Goal: Use online tool/utility: Use online tool/utility

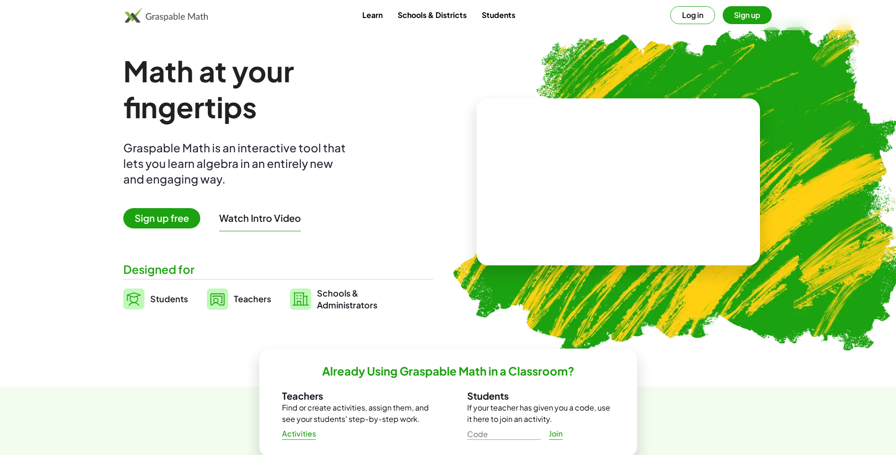
click at [148, 295] on link "Students" at bounding box center [155, 299] width 65 height 24
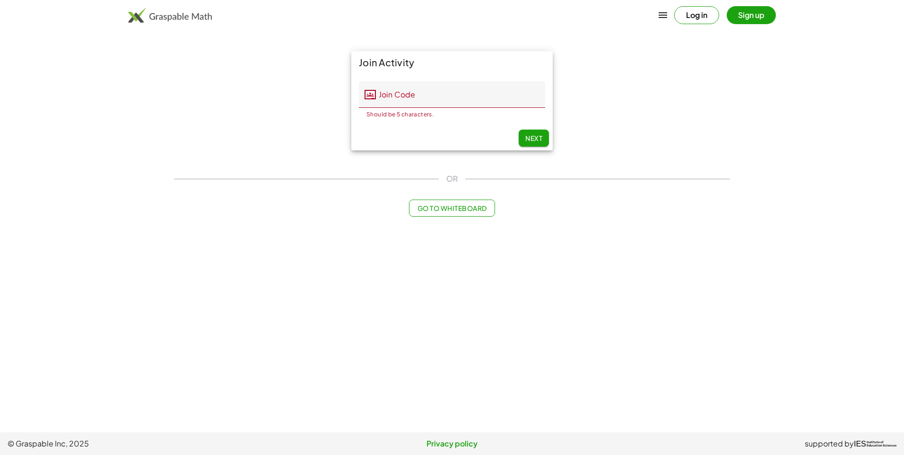
click at [140, 302] on main "Join Activity Join Code Join Code Should be 5 characters. 0 / 5 Next OR Go to W…" at bounding box center [452, 216] width 904 height 432
click at [532, 140] on span "Next" at bounding box center [533, 138] width 17 height 9
drag, startPoint x: 482, startPoint y: 178, endPoint x: 466, endPoint y: 193, distance: 21.7
click at [466, 193] on div "Join Activity Join Code Join Code Should be 5 characters. 0 / 5 Next OR Go to W…" at bounding box center [451, 133] width 567 height 177
click at [465, 202] on button "Go to Whiteboard" at bounding box center [452, 207] width 86 height 17
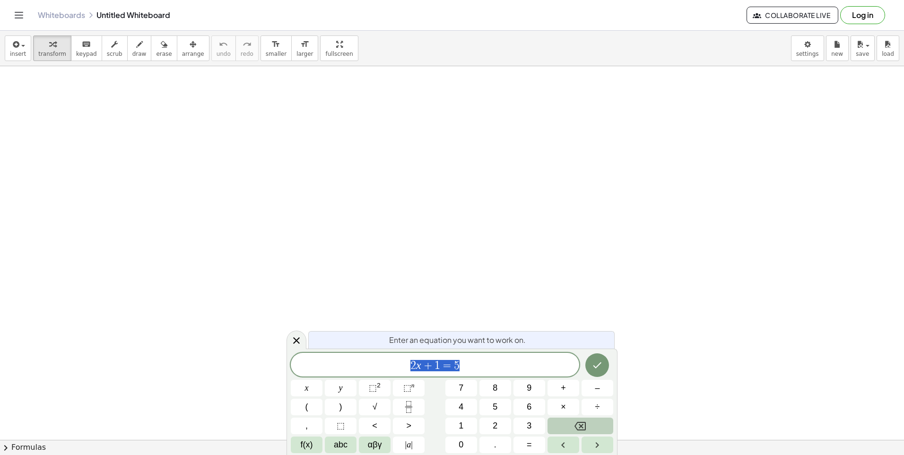
click at [578, 418] on button "Backspace" at bounding box center [580, 425] width 66 height 17
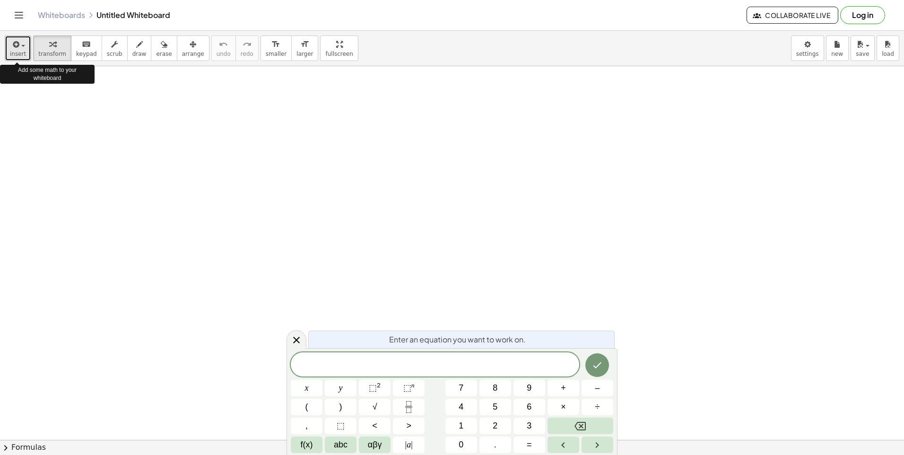
click at [26, 43] on button "insert" at bounding box center [18, 48] width 26 height 26
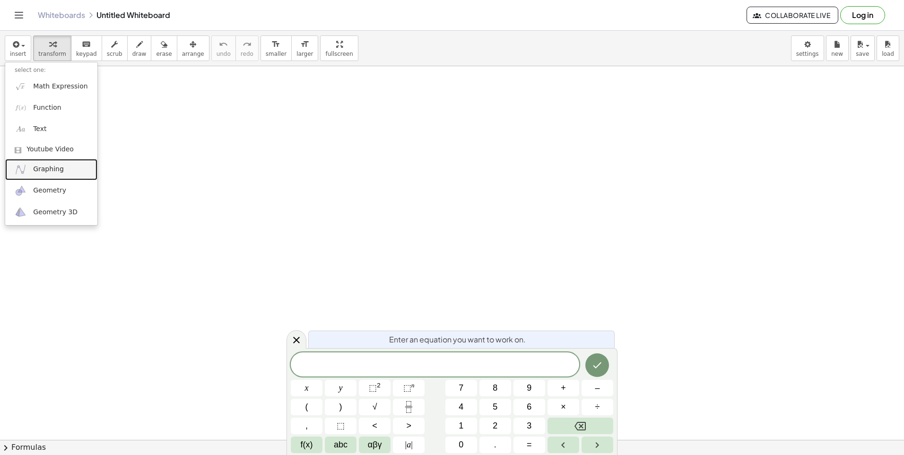
click at [34, 169] on span "Graphing" at bounding box center [48, 168] width 31 height 9
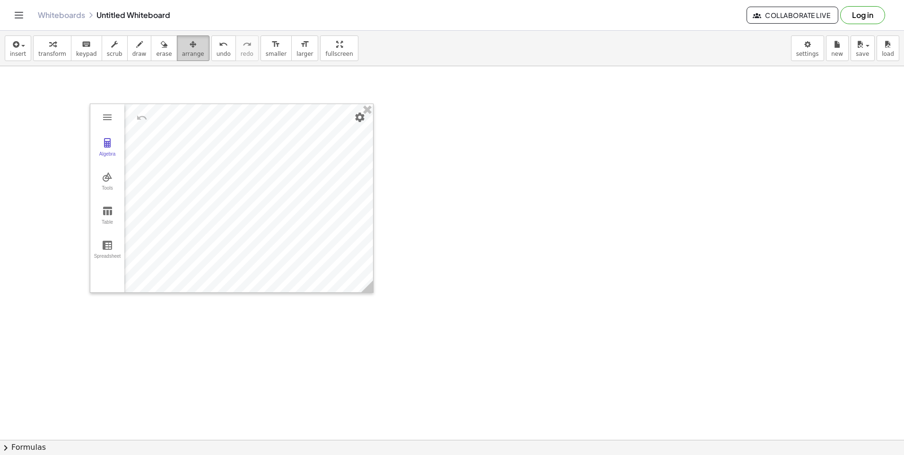
click at [177, 37] on button "arrange" at bounding box center [193, 48] width 33 height 26
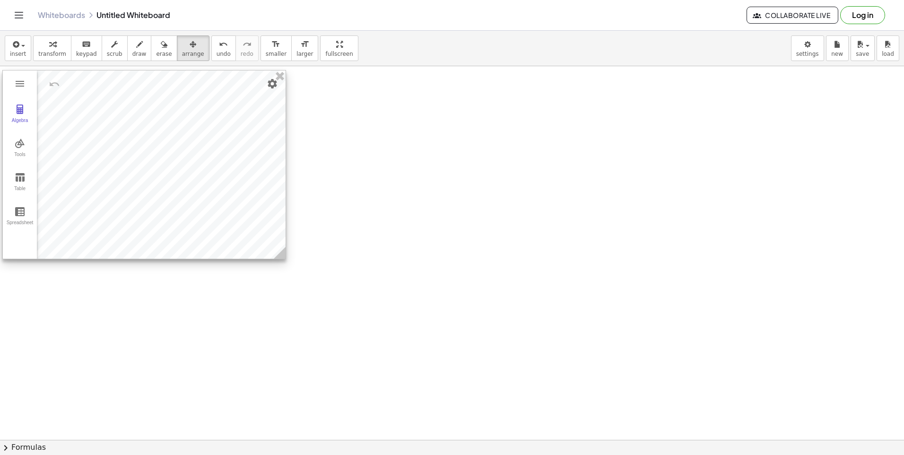
drag, startPoint x: 188, startPoint y: 137, endPoint x: 100, endPoint y: 103, distance: 93.6
click at [100, 103] on div at bounding box center [144, 164] width 283 height 188
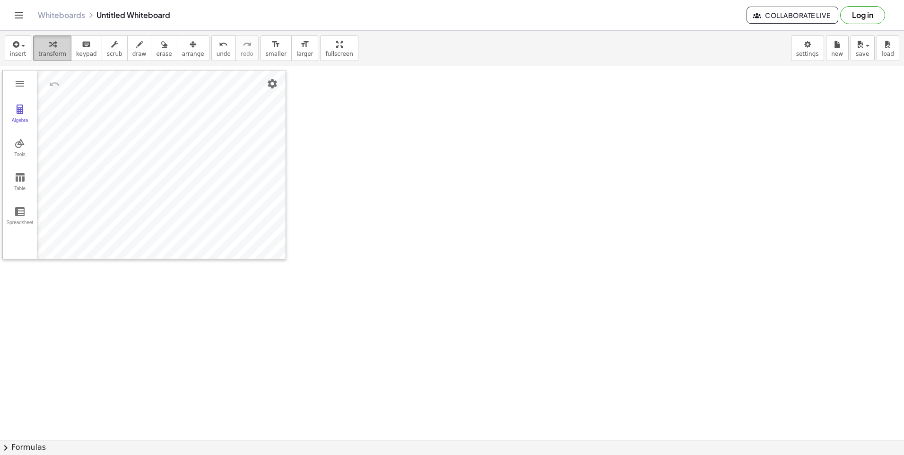
click at [56, 43] on div "button" at bounding box center [52, 43] width 28 height 11
click at [17, 44] on icon "button" at bounding box center [15, 44] width 9 height 11
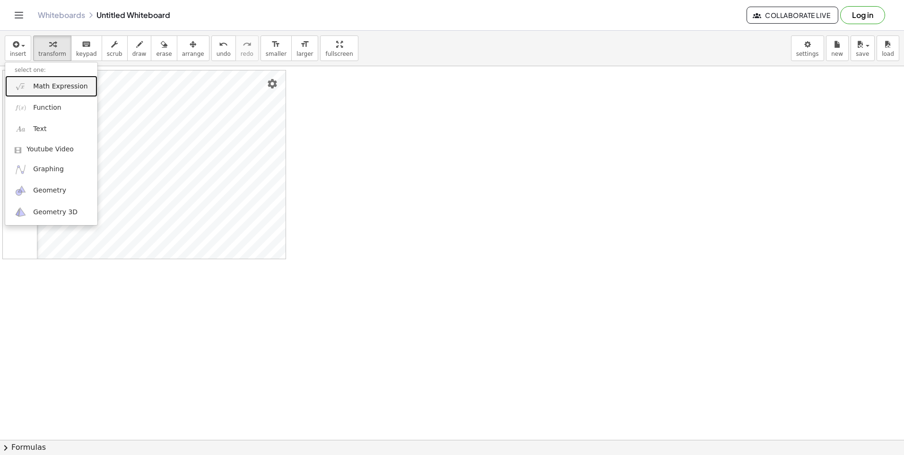
click at [60, 88] on span "Math Expression" at bounding box center [60, 86] width 54 height 9
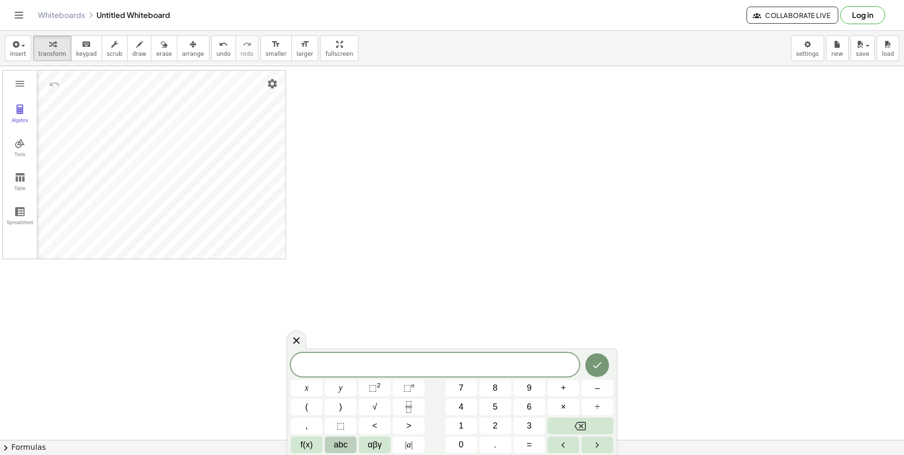
click at [337, 446] on span "abc" at bounding box center [341, 444] width 14 height 13
click at [316, 442] on div "1 2 3 4 5 6 7 8 9 0 ( ) q w e r t y u i o p + – a s d f g h j k l . × / 123 z x…" at bounding box center [452, 402] width 322 height 101
click at [309, 448] on span "123" at bounding box center [303, 444] width 14 height 13
click at [372, 446] on span "αβγ" at bounding box center [375, 444] width 14 height 13
click at [903, 454] on html "Graspable Math Activities Whiteboards Classes v1.28.3 | Privacy policy © 2025 |…" at bounding box center [452, 227] width 904 height 455
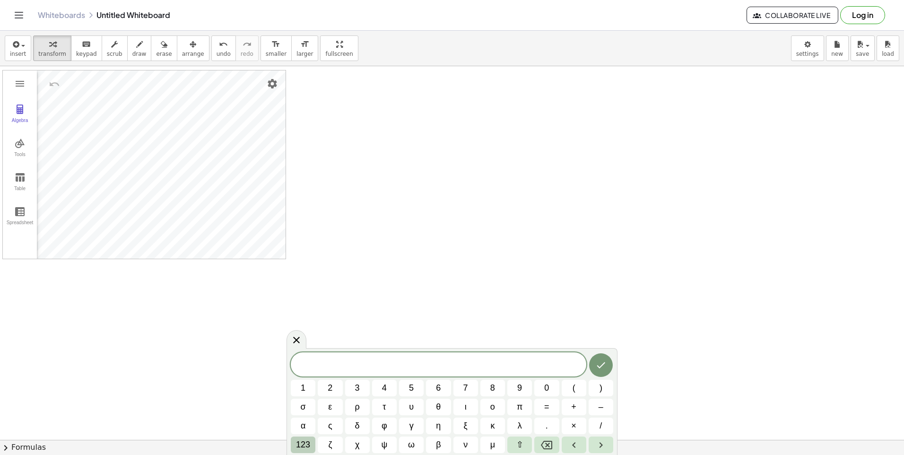
click at [308, 446] on span "123" at bounding box center [303, 444] width 14 height 13
click at [338, 445] on span "abc" at bounding box center [341, 444] width 14 height 13
click at [308, 446] on span "123" at bounding box center [303, 444] width 14 height 13
click at [311, 444] on span "f(x)" at bounding box center [307, 444] width 12 height 13
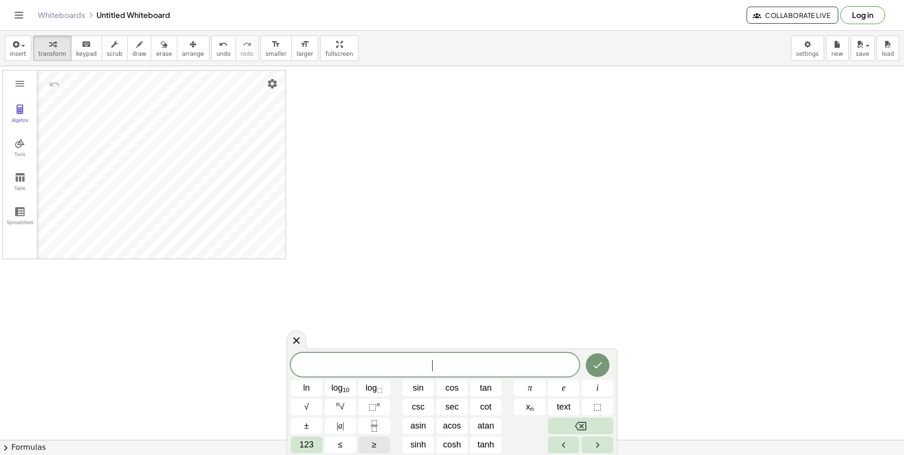
click at [379, 448] on button "≥" at bounding box center [374, 444] width 32 height 17
click at [583, 424] on icon "Backspace" at bounding box center [580, 425] width 11 height 11
click at [562, 417] on button "Backspace" at bounding box center [580, 425] width 65 height 17
click at [309, 445] on span "123" at bounding box center [306, 444] width 14 height 13
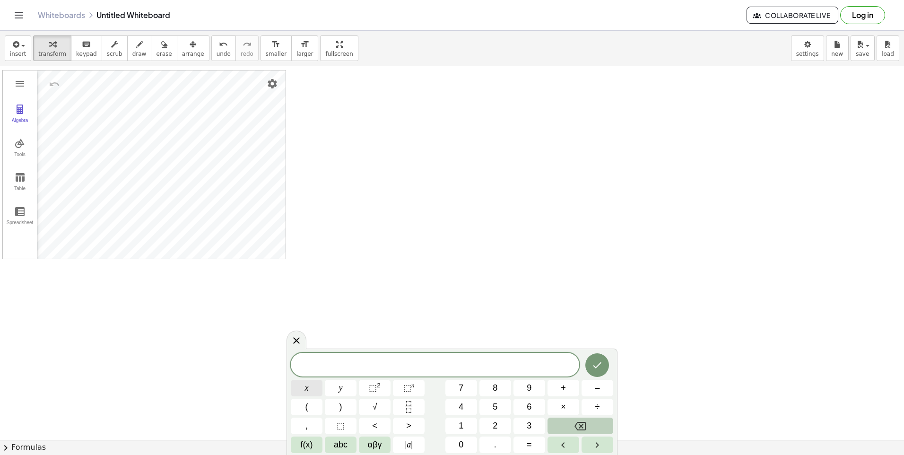
click at [305, 389] on span "x" at bounding box center [307, 387] width 4 height 13
click at [383, 419] on button "<" at bounding box center [375, 425] width 32 height 17
click at [480, 407] on button "5" at bounding box center [495, 406] width 32 height 17
click at [594, 366] on icon "Done" at bounding box center [596, 364] width 11 height 11
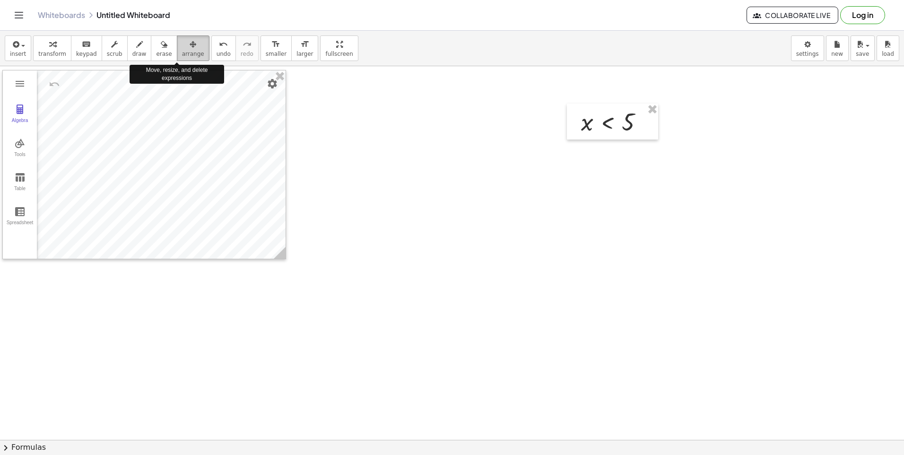
click at [190, 50] on icon "button" at bounding box center [193, 44] width 7 height 11
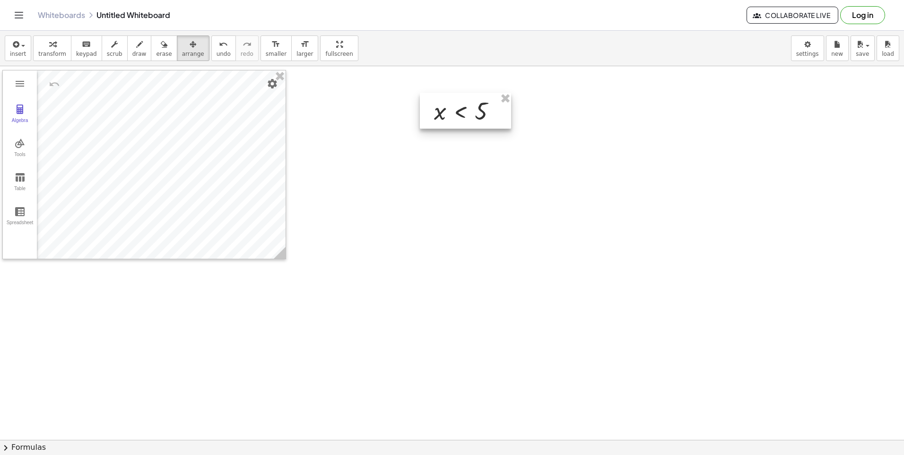
drag, startPoint x: 656, startPoint y: 125, endPoint x: 416, endPoint y: 103, distance: 241.1
click at [420, 103] on div at bounding box center [465, 111] width 91 height 36
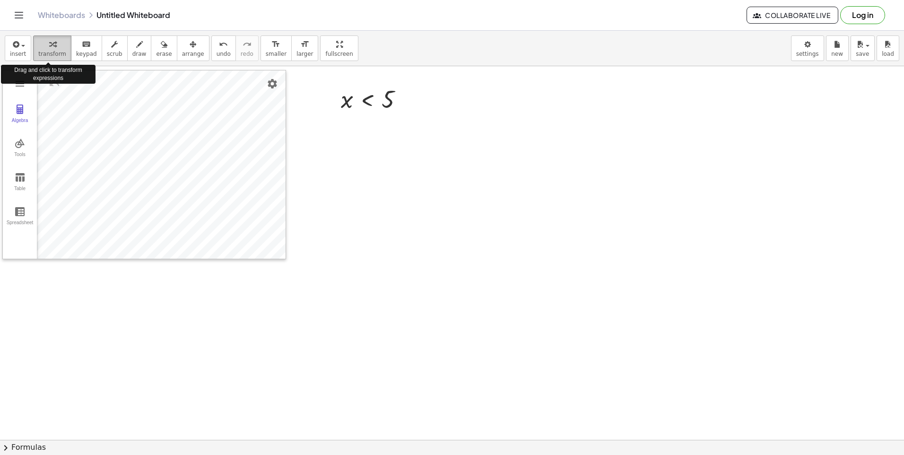
click at [60, 46] on div "button" at bounding box center [52, 43] width 28 height 11
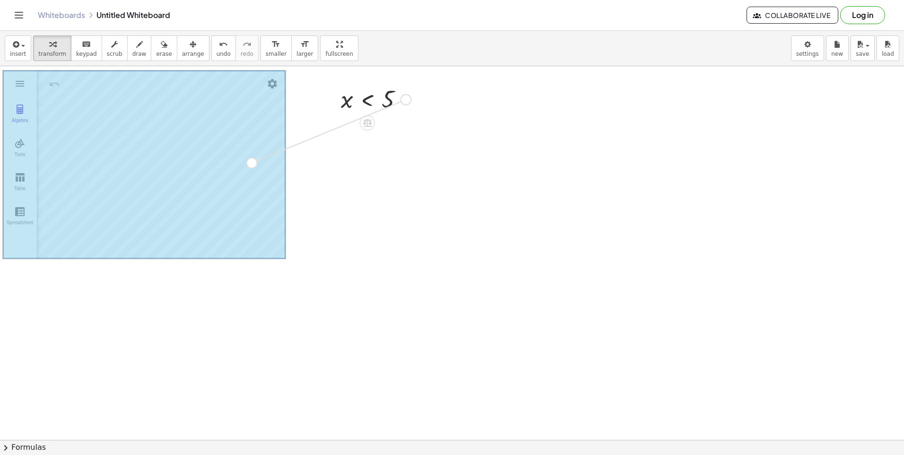
drag, startPoint x: 405, startPoint y: 99, endPoint x: 214, endPoint y: 172, distance: 204.3
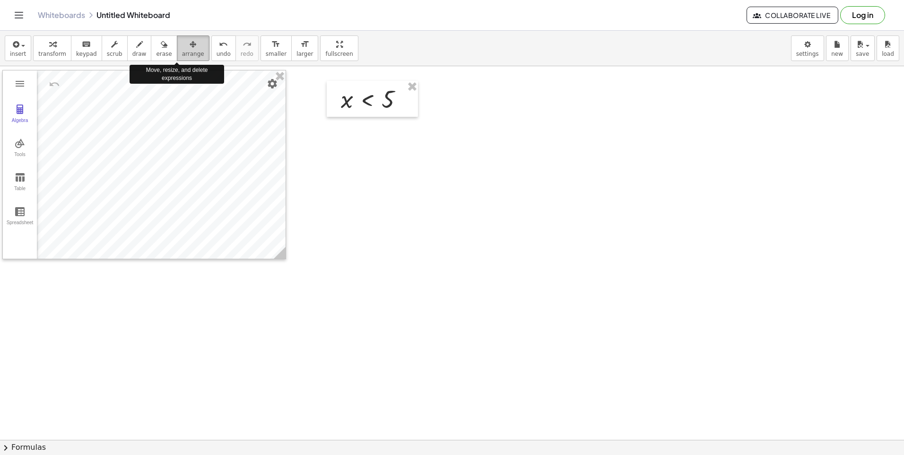
click at [190, 43] on icon "button" at bounding box center [193, 44] width 7 height 11
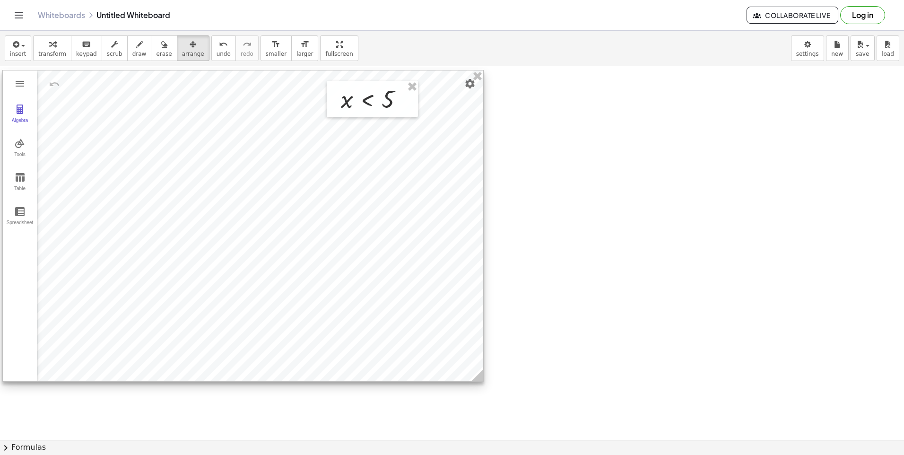
drag, startPoint x: 284, startPoint y: 253, endPoint x: 481, endPoint y: 376, distance: 232.4
click at [481, 376] on icon at bounding box center [477, 375] width 12 height 12
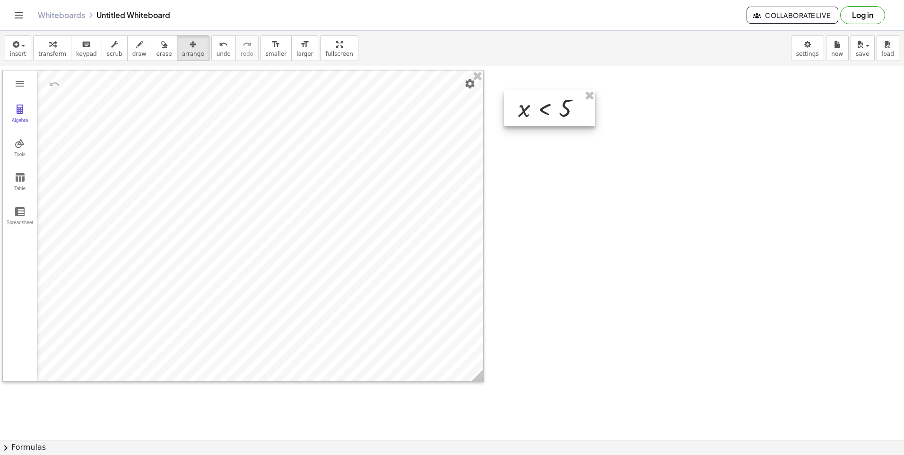
drag, startPoint x: 372, startPoint y: 89, endPoint x: 545, endPoint y: 96, distance: 173.6
click at [546, 97] on div at bounding box center [549, 108] width 91 height 36
click at [48, 56] on span "transform" at bounding box center [52, 54] width 28 height 7
click at [471, 43] on div "insert select one: Math Expression Function Text Youtube Video Graphing Geometr…" at bounding box center [452, 48] width 904 height 35
drag, startPoint x: 439, startPoint y: 46, endPoint x: 469, endPoint y: 92, distance: 55.1
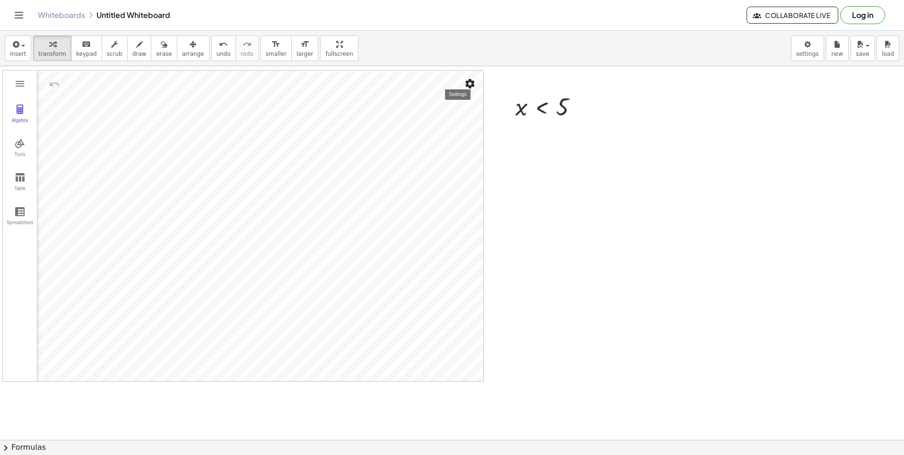
click at [449, 62] on div "insert select one: Math Expression Function Text Youtube Video Graphing Geometr…" at bounding box center [452, 48] width 904 height 35
click at [471, 85] on img "Settings" at bounding box center [469, 83] width 11 height 11
click at [439, 336] on img "Delete" at bounding box center [444, 335] width 11 height 11
click at [547, 121] on div at bounding box center [546, 129] width 8 height 17
click at [549, 117] on div at bounding box center [549, 106] width 79 height 31
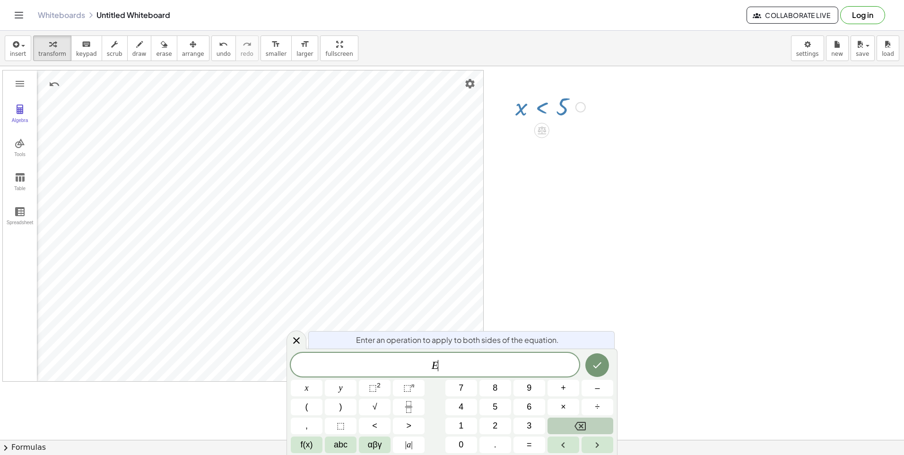
click at [593, 420] on button "Backspace" at bounding box center [580, 425] width 66 height 17
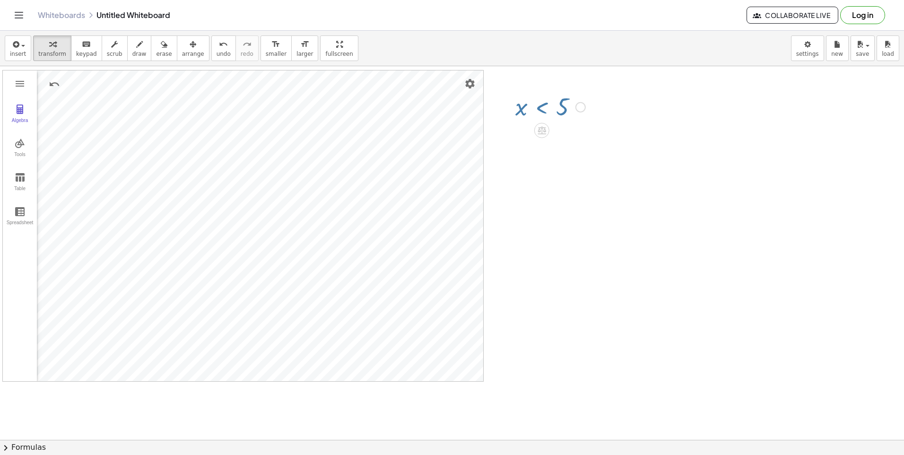
drag, startPoint x: 613, startPoint y: 224, endPoint x: 620, endPoint y: 220, distance: 8.5
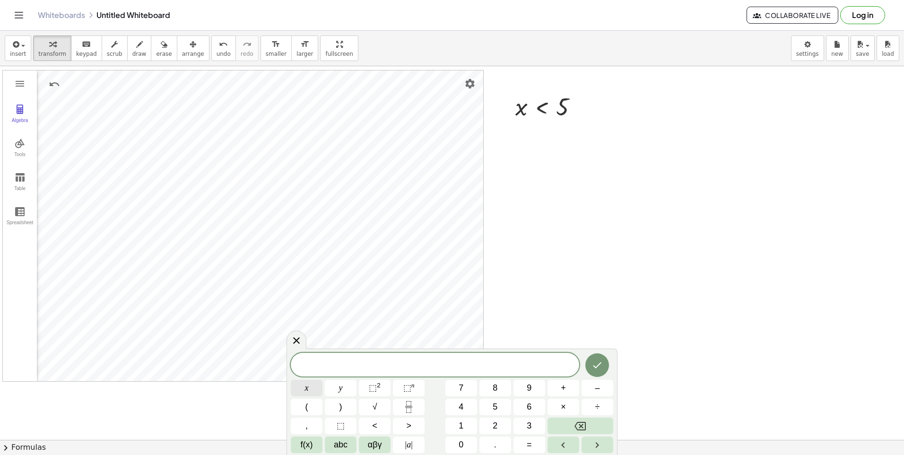
click at [302, 385] on button "x" at bounding box center [307, 387] width 32 height 17
click at [414, 420] on button ">" at bounding box center [409, 425] width 32 height 17
click at [608, 383] on button "–" at bounding box center [597, 387] width 32 height 17
click at [506, 427] on button "2" at bounding box center [495, 425] width 32 height 17
click at [597, 370] on button "Done" at bounding box center [597, 365] width 24 height 24
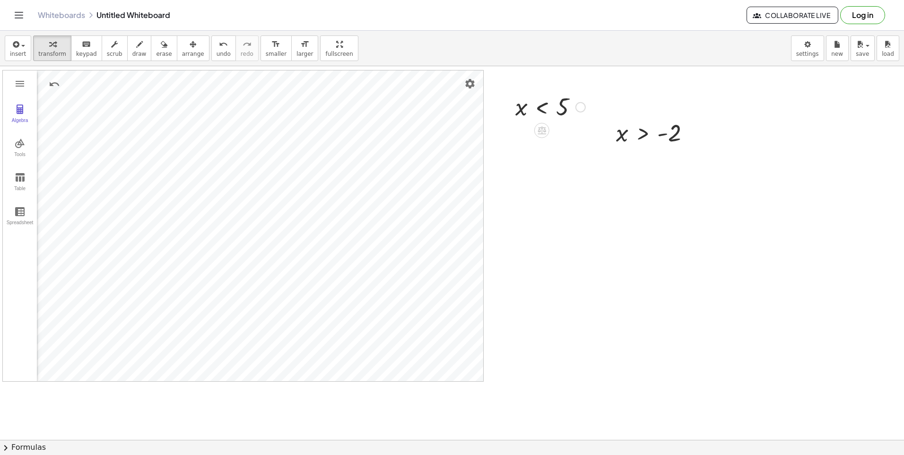
click at [553, 111] on div at bounding box center [549, 106] width 79 height 31
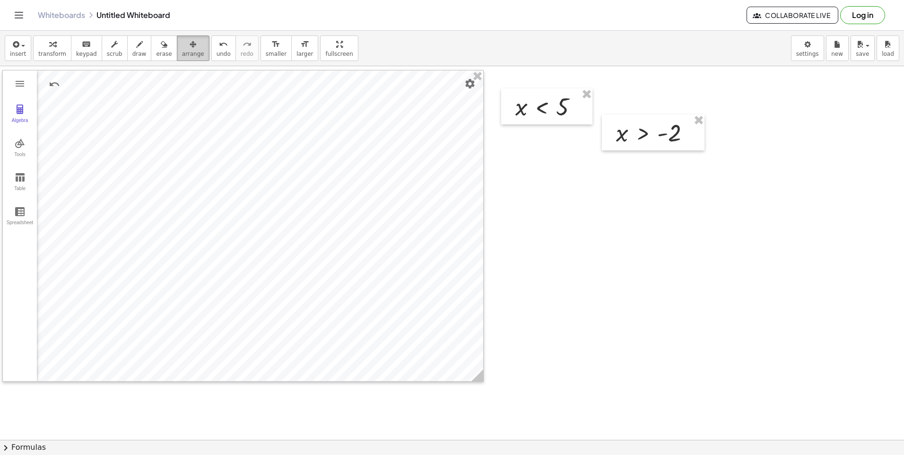
click at [182, 52] on span "arrange" at bounding box center [193, 54] width 22 height 7
drag, startPoint x: 666, startPoint y: 134, endPoint x: 563, endPoint y: 94, distance: 110.6
click at [563, 94] on div at bounding box center [551, 93] width 103 height 36
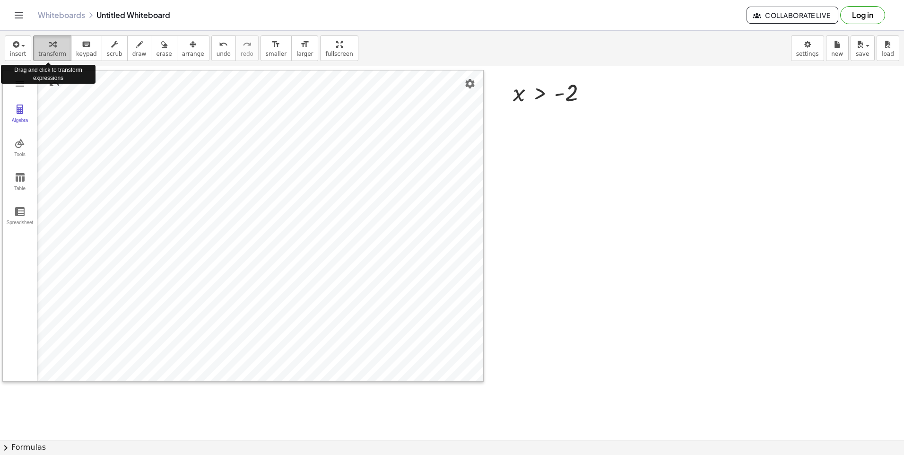
click at [61, 49] on button "transform" at bounding box center [52, 48] width 38 height 26
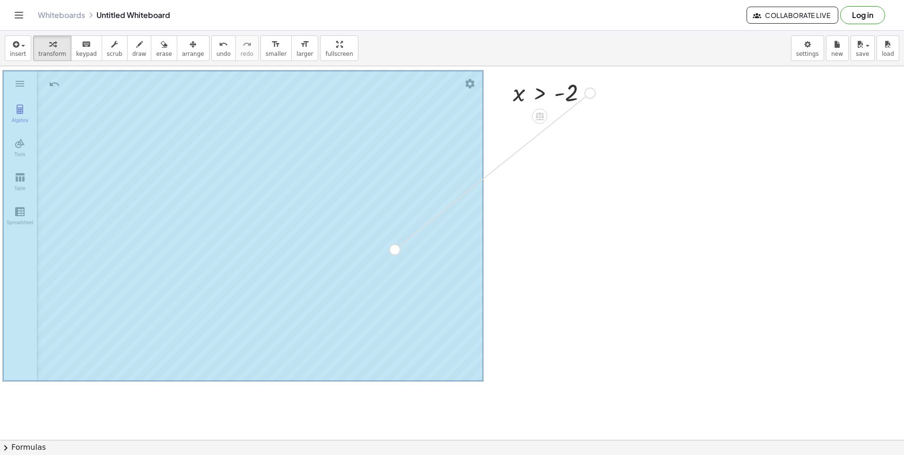
drag, startPoint x: 590, startPoint y: 90, endPoint x: 395, endPoint y: 248, distance: 251.1
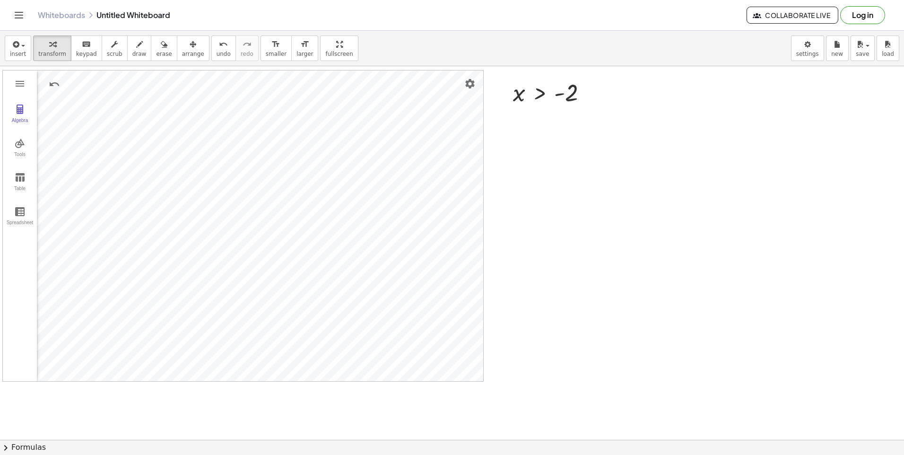
drag, startPoint x: 525, startPoint y: 308, endPoint x: 771, endPoint y: 179, distance: 278.0
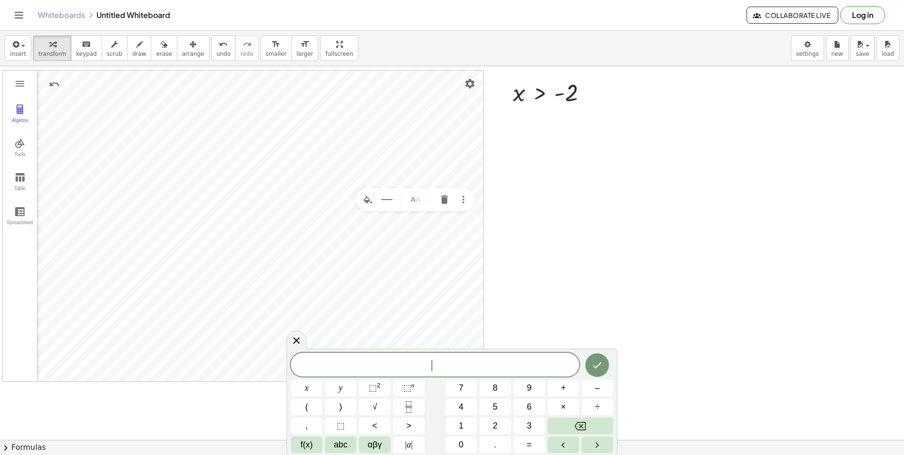
drag, startPoint x: 694, startPoint y: 194, endPoint x: 728, endPoint y: 197, distance: 33.7
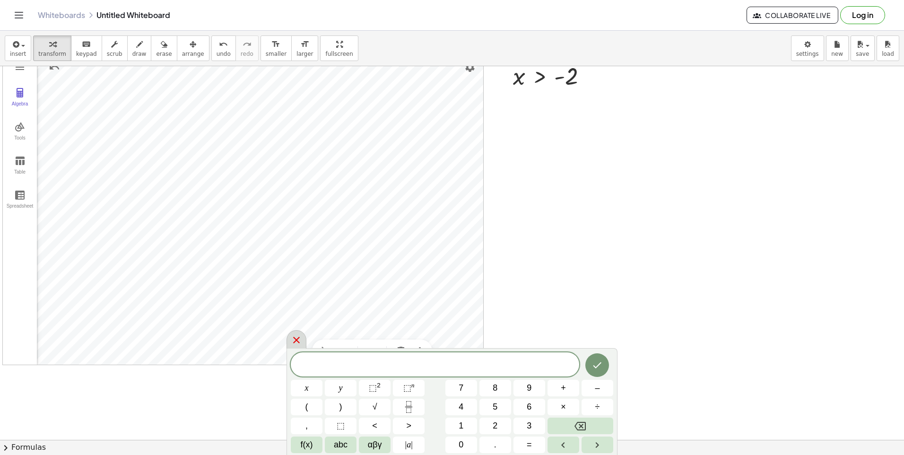
click at [297, 337] on icon at bounding box center [296, 339] width 11 height 11
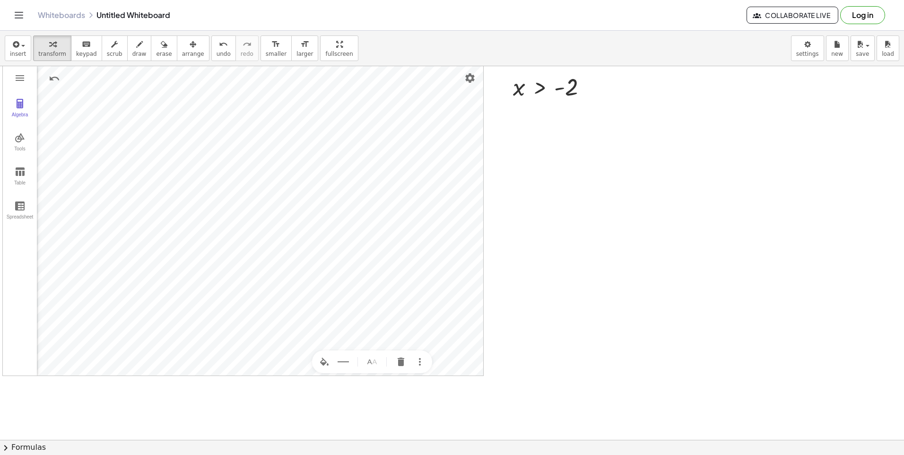
scroll to position [0, 0]
drag, startPoint x: 547, startPoint y: 314, endPoint x: 545, endPoint y: 325, distance: 11.1
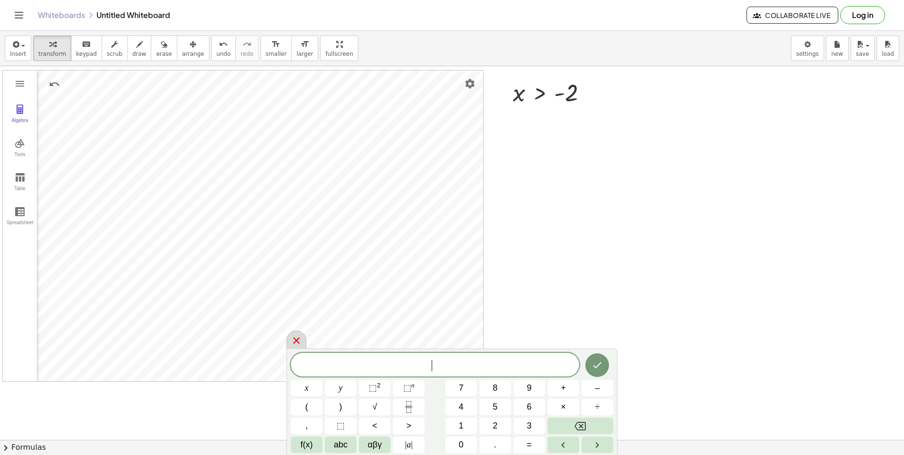
click at [291, 341] on icon at bounding box center [296, 340] width 11 height 11
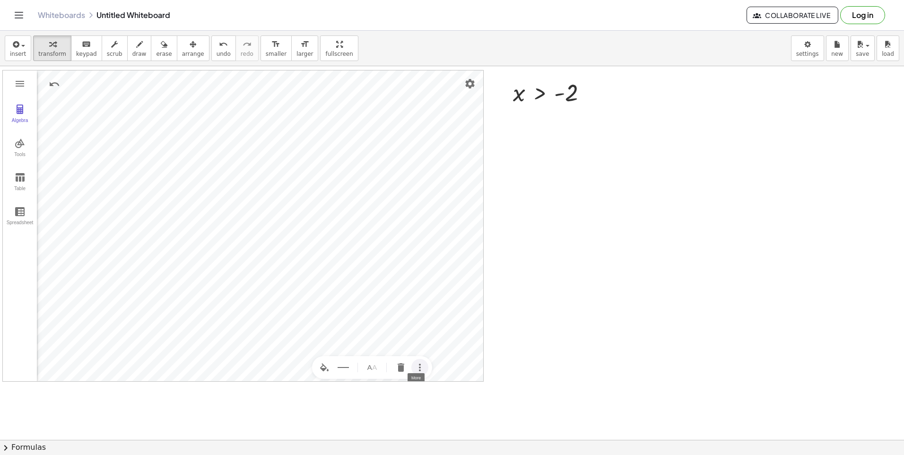
click at [421, 362] on img "More" at bounding box center [419, 367] width 11 height 11
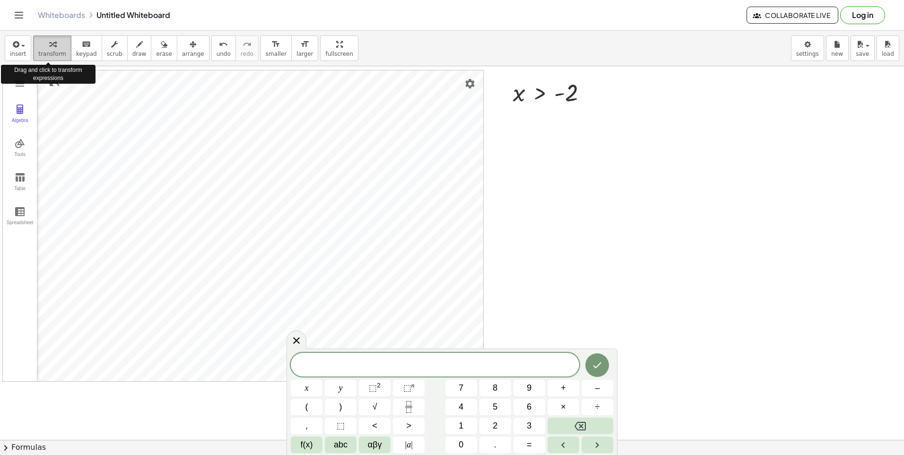
click at [50, 49] on icon "button" at bounding box center [52, 44] width 7 height 11
click at [293, 337] on icon at bounding box center [296, 339] width 11 height 11
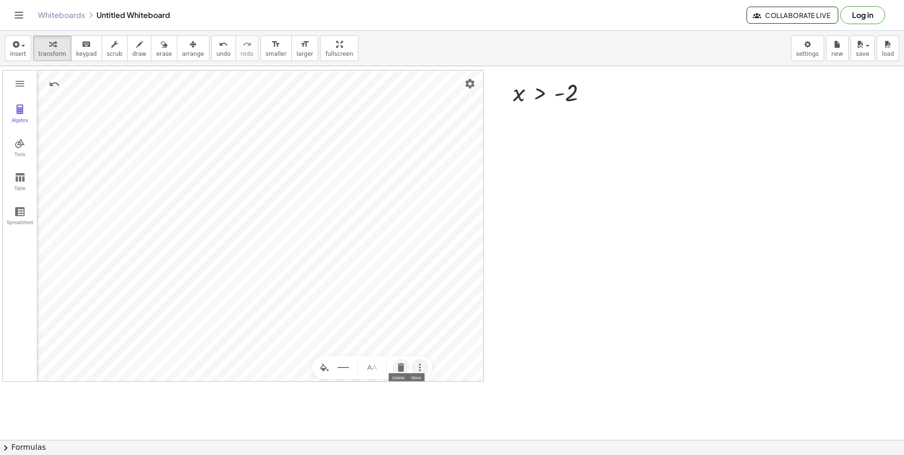
click at [396, 363] on img "Delete" at bounding box center [400, 367] width 11 height 11
drag, startPoint x: 191, startPoint y: 53, endPoint x: 187, endPoint y: 49, distance: 6.0
click at [190, 52] on button "arrange" at bounding box center [193, 48] width 33 height 26
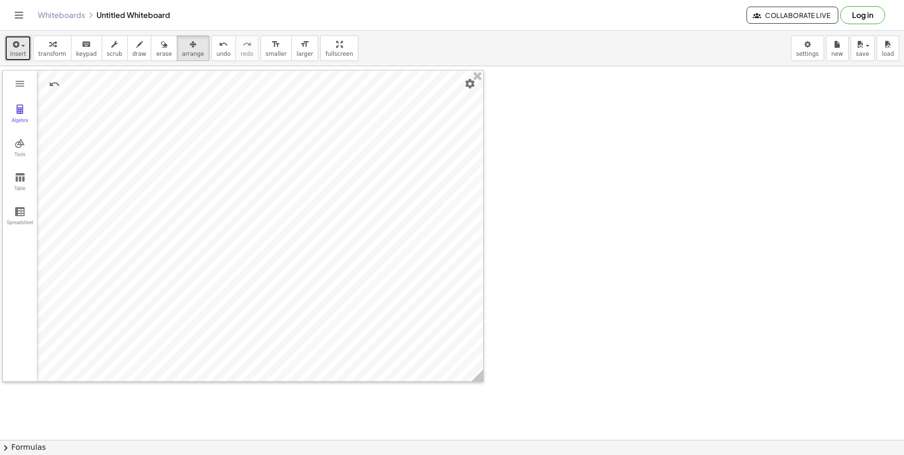
click at [12, 54] on span "insert" at bounding box center [18, 54] width 16 height 7
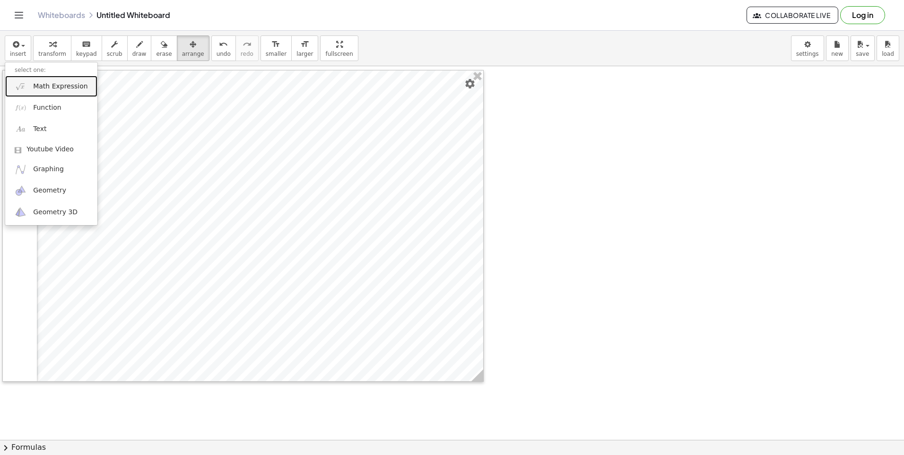
click at [38, 86] on span "Math Expression" at bounding box center [60, 86] width 54 height 9
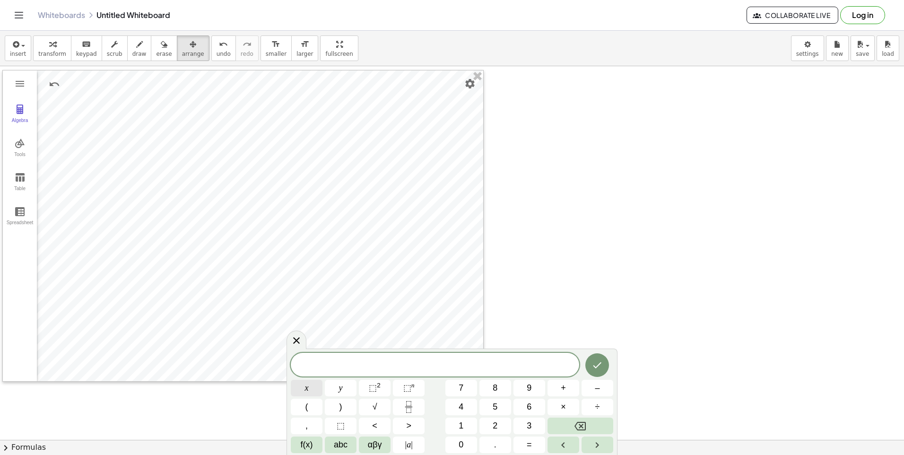
click at [307, 394] on button "x" at bounding box center [307, 387] width 32 height 17
click at [304, 448] on span "f(x)" at bounding box center [307, 444] width 12 height 13
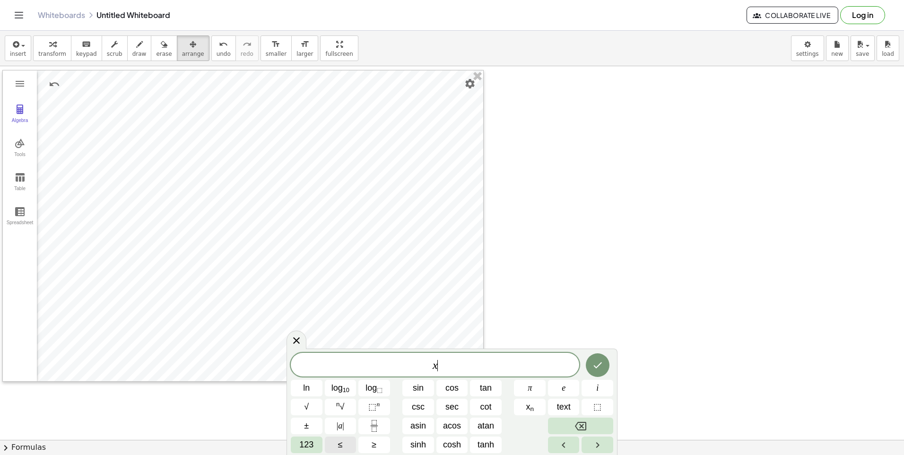
click at [342, 441] on span "≤" at bounding box center [340, 444] width 5 height 13
click at [296, 444] on button "123" at bounding box center [307, 444] width 32 height 17
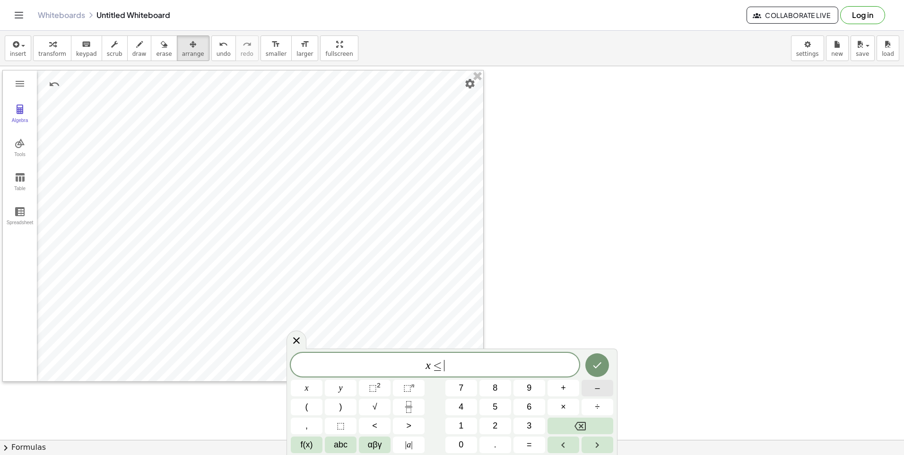
click at [588, 383] on button "–" at bounding box center [597, 387] width 32 height 17
click at [470, 407] on button "4" at bounding box center [461, 406] width 32 height 17
click at [596, 365] on icon "Done" at bounding box center [596, 364] width 11 height 11
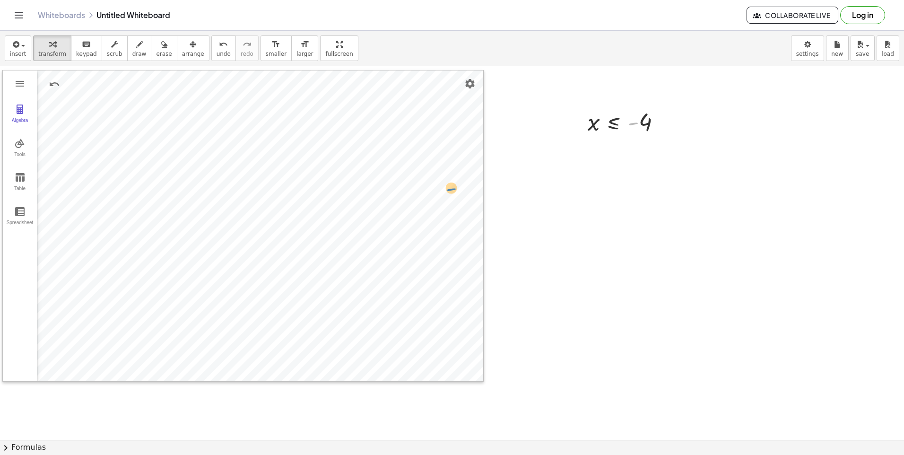
drag, startPoint x: 629, startPoint y: 118, endPoint x: 744, endPoint y: 184, distance: 132.3
click at [612, 132] on div at bounding box center [628, 121] width 90 height 31
drag, startPoint x: 662, startPoint y: 128, endPoint x: 667, endPoint y: 125, distance: 6.6
click at [667, 125] on div at bounding box center [628, 121] width 90 height 31
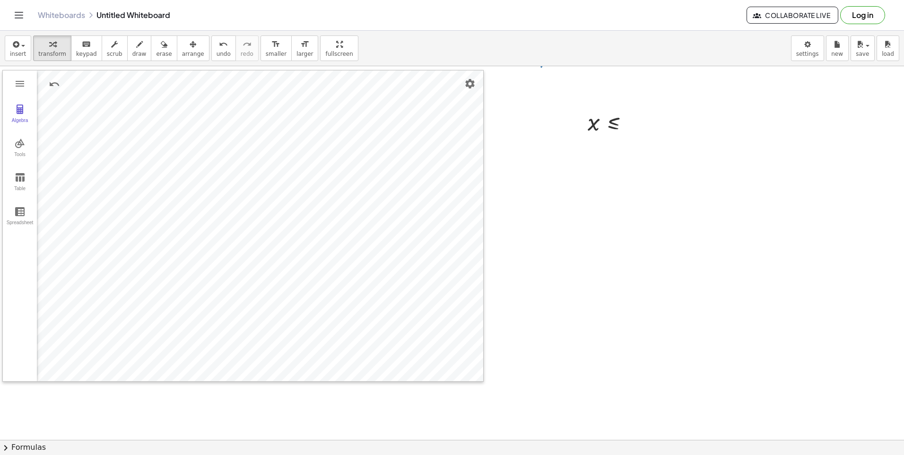
drag, startPoint x: 641, startPoint y: 130, endPoint x: 576, endPoint y: 98, distance: 73.3
click at [505, 61] on div "insert select one: Math Expression Function Text Youtube Video Graphing Geometr…" at bounding box center [452, 243] width 904 height 424
drag, startPoint x: 677, startPoint y: 110, endPoint x: 614, endPoint y: 160, distance: 80.4
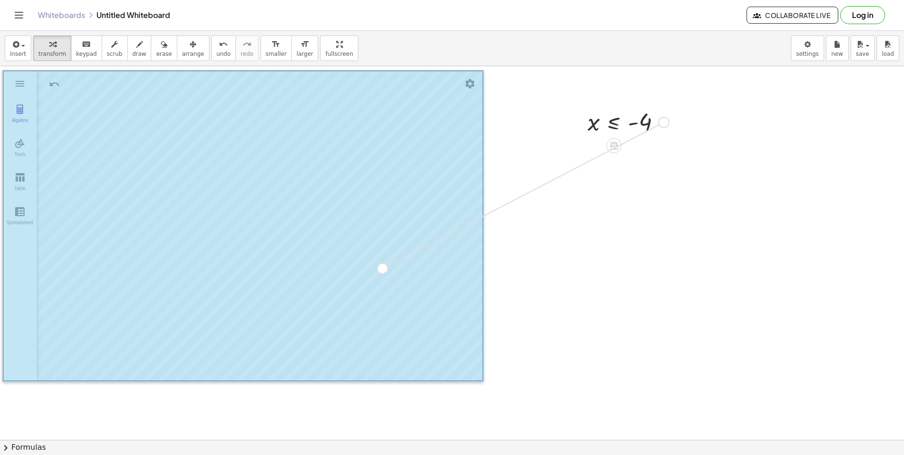
drag, startPoint x: 662, startPoint y: 121, endPoint x: 377, endPoint y: 263, distance: 318.7
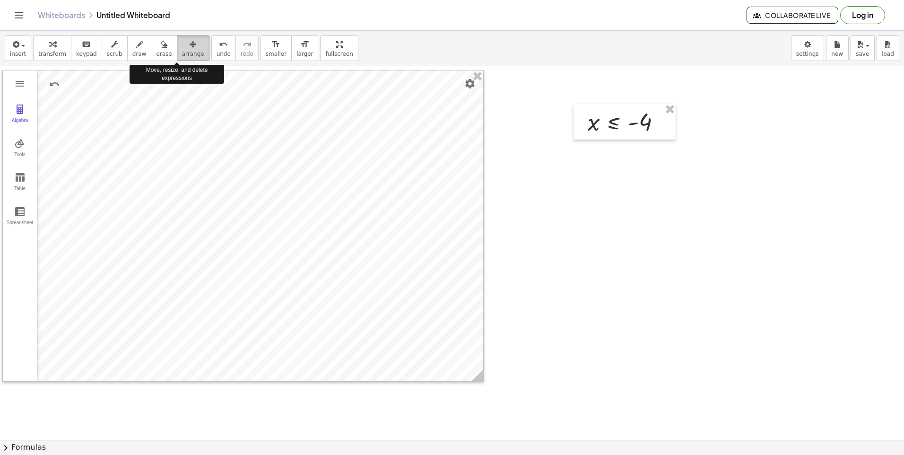
drag, startPoint x: 180, startPoint y: 47, endPoint x: 175, endPoint y: 57, distance: 11.0
click at [177, 57] on button "arrange" at bounding box center [193, 48] width 33 height 26
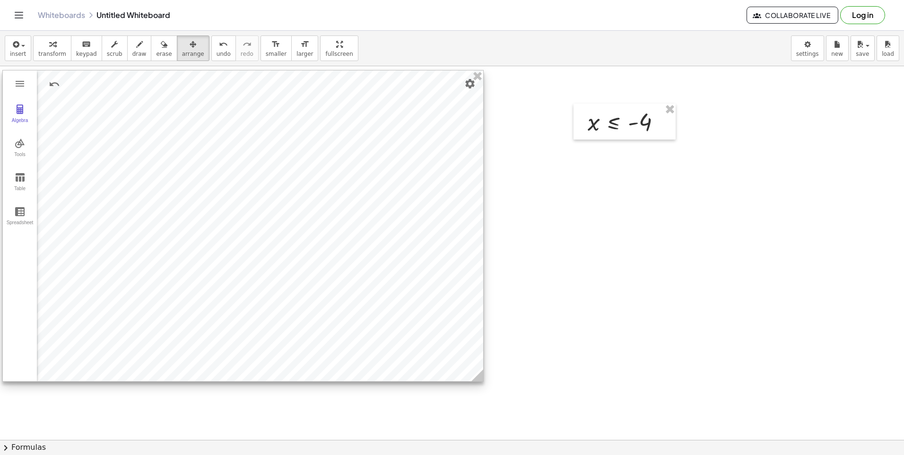
drag, startPoint x: 475, startPoint y: 78, endPoint x: 485, endPoint y: 86, distance: 12.8
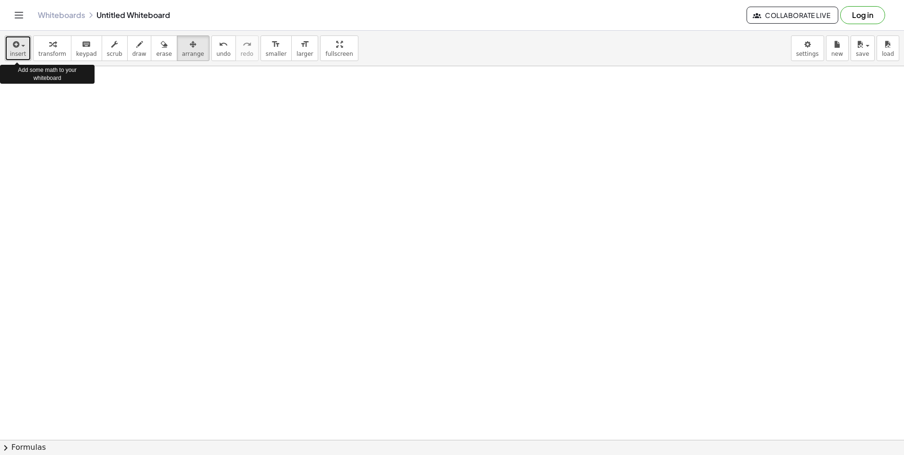
click at [15, 53] on span "insert" at bounding box center [18, 54] width 16 height 7
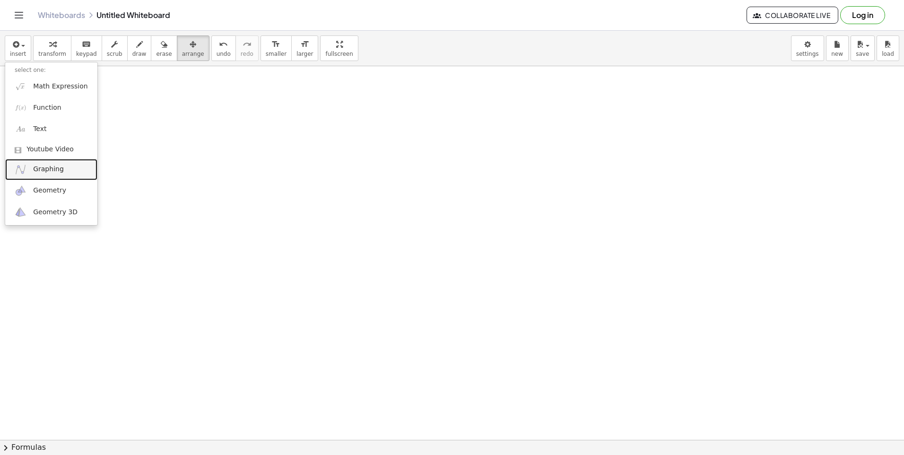
click at [35, 167] on span "Graphing" at bounding box center [48, 168] width 31 height 9
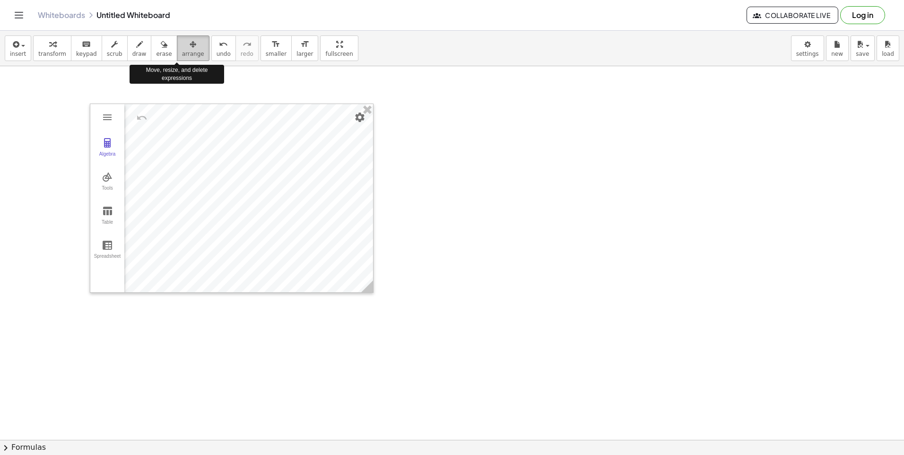
click at [182, 51] on span "arrange" at bounding box center [193, 54] width 22 height 7
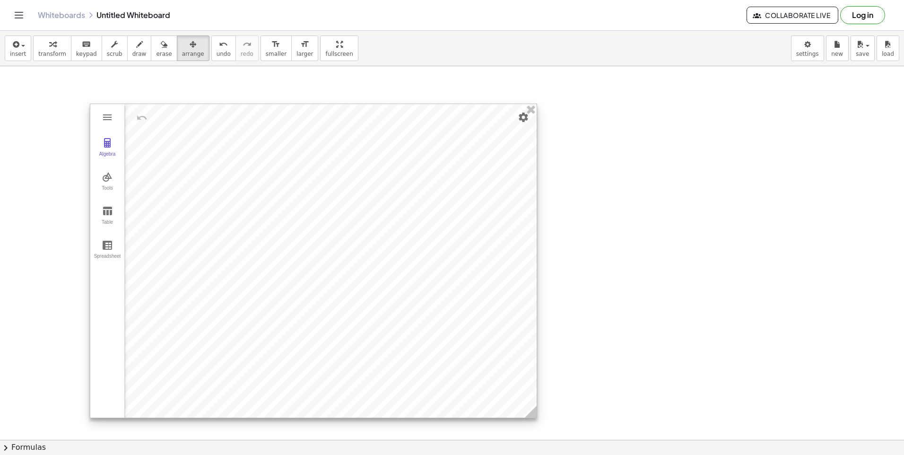
drag, startPoint x: 371, startPoint y: 287, endPoint x: 534, endPoint y: 424, distance: 212.6
click at [534, 417] on icon at bounding box center [531, 411] width 12 height 12
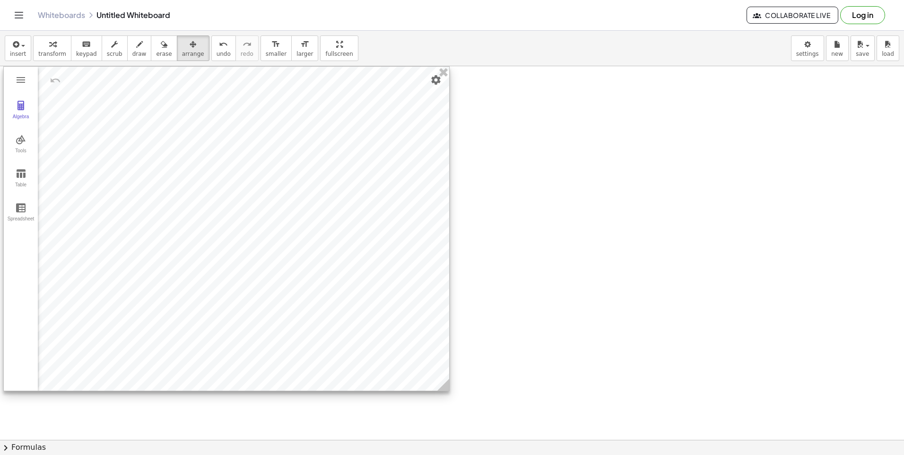
drag, startPoint x: 305, startPoint y: 237, endPoint x: 219, endPoint y: 177, distance: 105.0
click at [219, 175] on div at bounding box center [226, 229] width 445 height 324
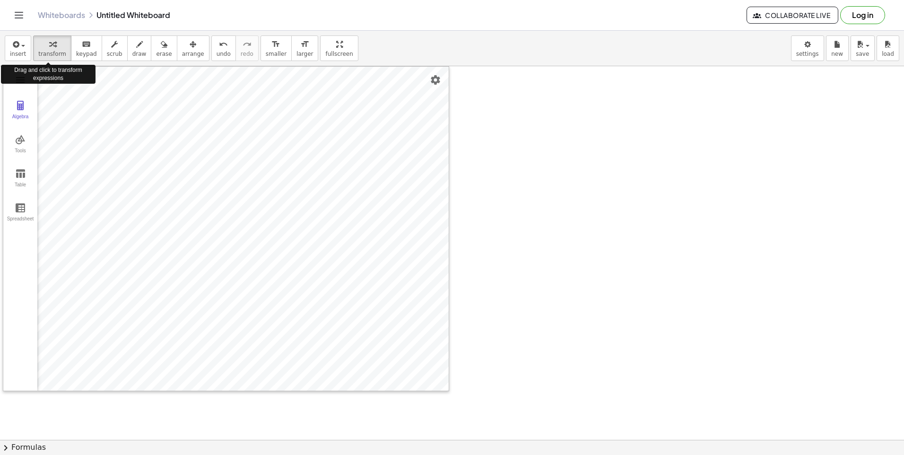
drag, startPoint x: 57, startPoint y: 50, endPoint x: 53, endPoint y: 66, distance: 15.9
click at [57, 63] on div "insert select one: Math Expression Function Text Youtube Video Graphing Geometr…" at bounding box center [452, 48] width 904 height 35
click at [17, 54] on span "insert" at bounding box center [18, 54] width 16 height 7
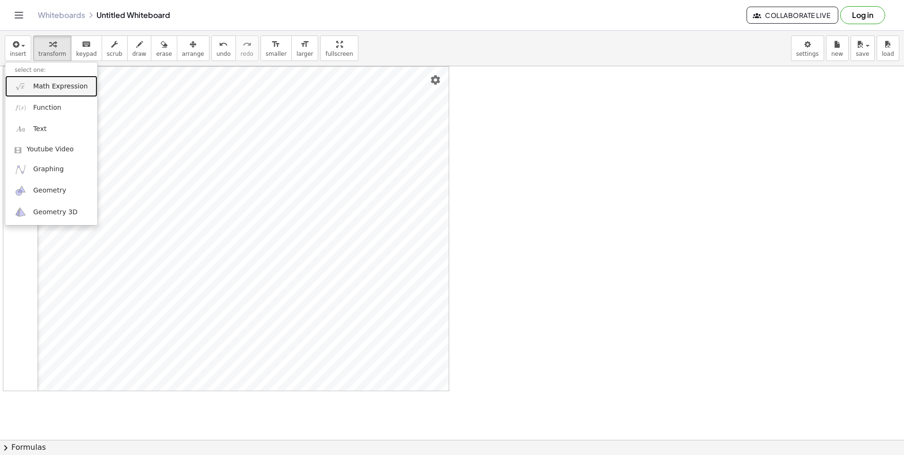
click at [64, 83] on span "Math Expression" at bounding box center [60, 86] width 54 height 9
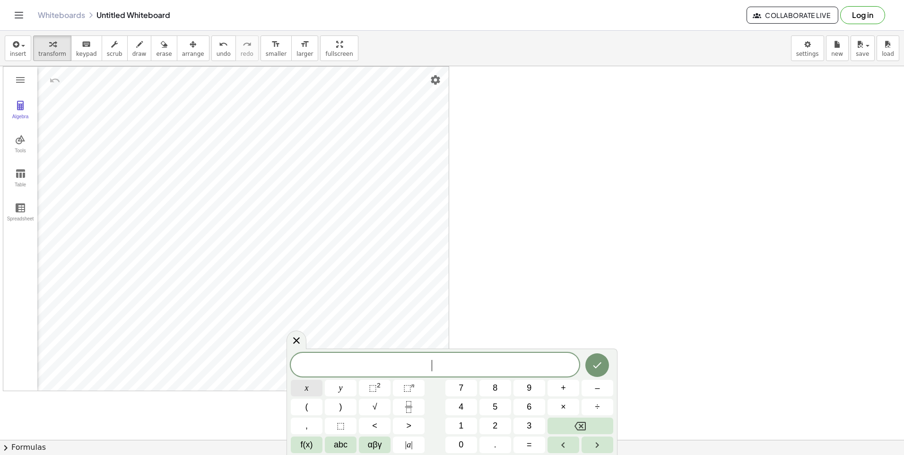
click at [302, 384] on button "x" at bounding box center [307, 387] width 32 height 17
click at [314, 441] on button "f(x)" at bounding box center [307, 444] width 32 height 17
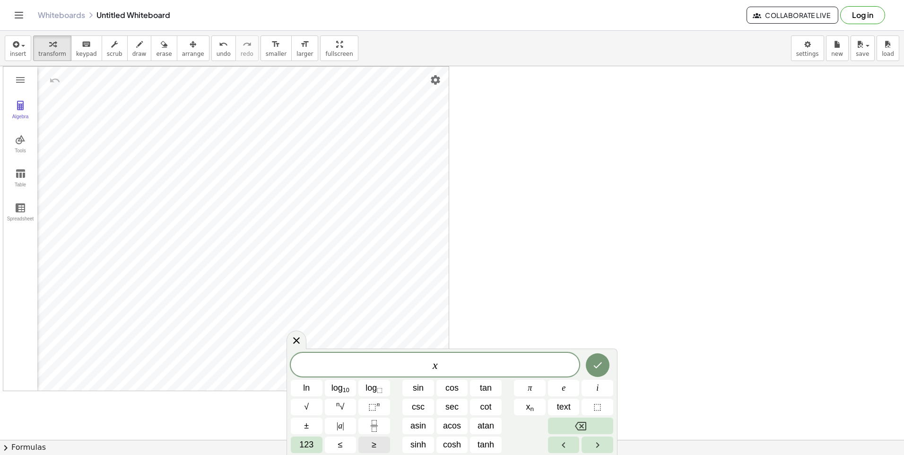
click at [370, 442] on button "≥" at bounding box center [374, 444] width 32 height 17
click at [315, 439] on button "123" at bounding box center [307, 444] width 32 height 17
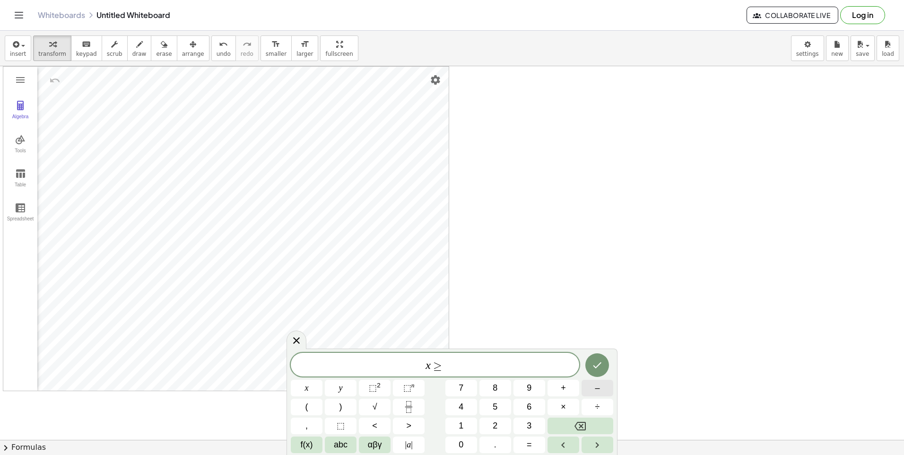
click at [590, 388] on button "–" at bounding box center [597, 387] width 32 height 17
click at [538, 402] on button "6" at bounding box center [529, 406] width 32 height 17
click at [601, 361] on icon "Done" at bounding box center [596, 364] width 11 height 11
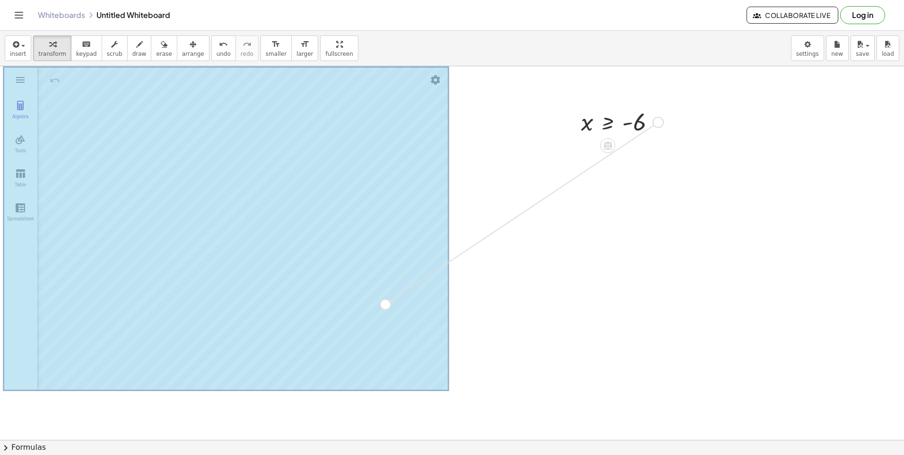
drag, startPoint x: 654, startPoint y: 119, endPoint x: 256, endPoint y: 362, distance: 466.2
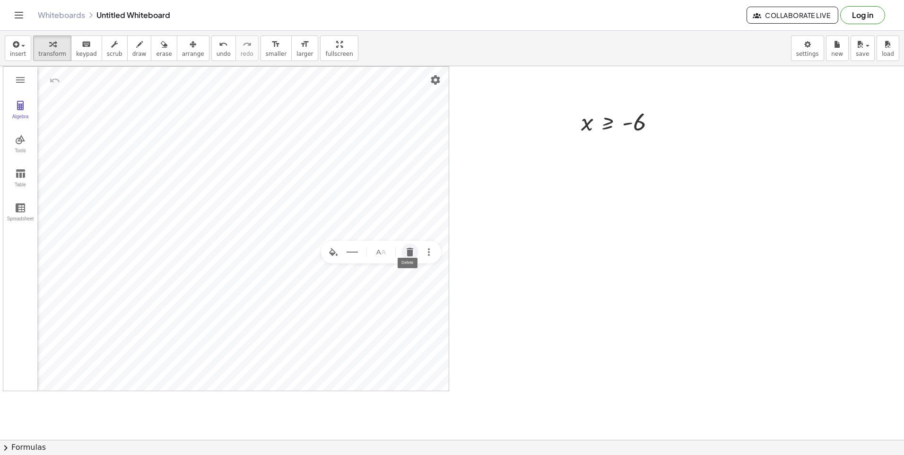
click at [410, 249] on img "Delete" at bounding box center [409, 251] width 11 height 11
click at [79, 51] on span "keypad" at bounding box center [86, 54] width 21 height 7
click at [190, 42] on icon "button" at bounding box center [193, 44] width 7 height 11
click at [49, 53] on span "transform" at bounding box center [52, 54] width 28 height 7
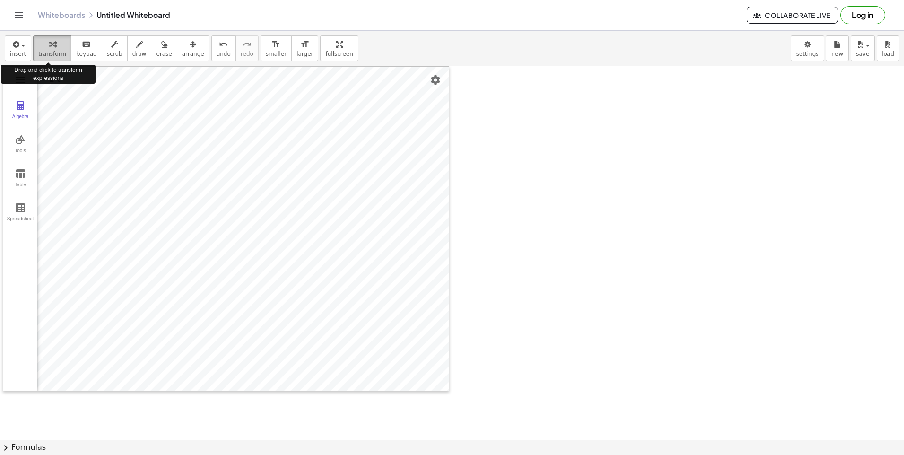
click at [51, 55] on span "transform" at bounding box center [52, 54] width 28 height 7
click at [9, 43] on button "insert" at bounding box center [18, 48] width 26 height 26
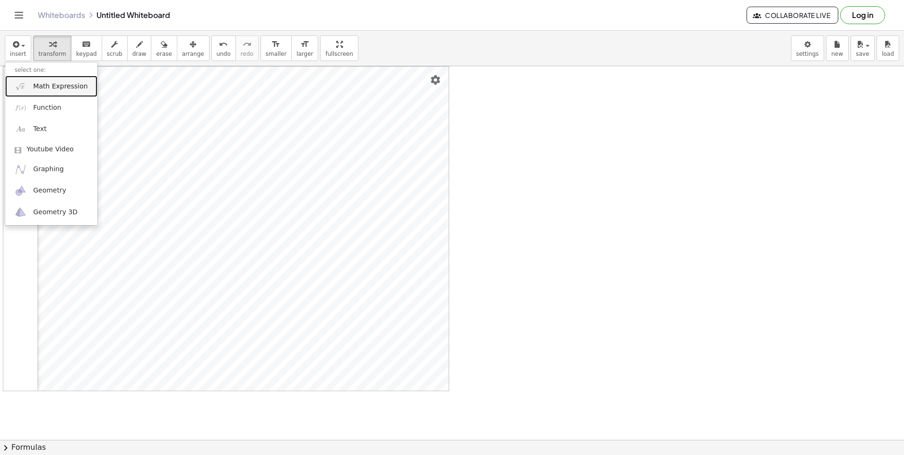
click at [54, 86] on span "Math Expression" at bounding box center [60, 86] width 54 height 9
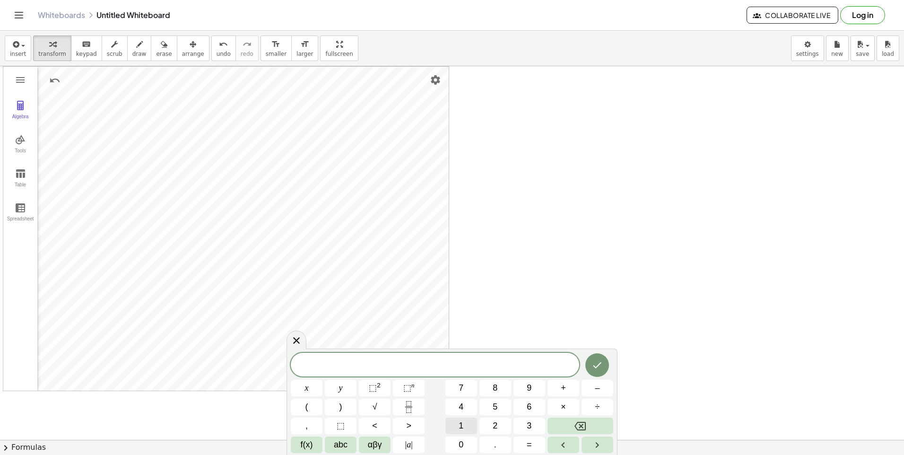
click at [467, 420] on button "1" at bounding box center [461, 425] width 32 height 17
click at [386, 429] on button "<" at bounding box center [375, 425] width 32 height 17
click at [302, 384] on button "x" at bounding box center [307, 387] width 32 height 17
click at [371, 421] on button "<" at bounding box center [375, 425] width 32 height 17
click at [498, 426] on button "2" at bounding box center [495, 425] width 32 height 17
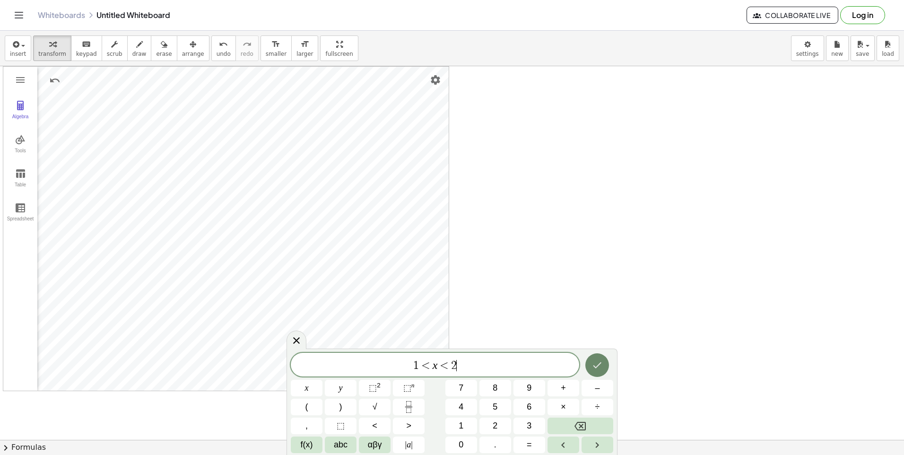
click at [597, 363] on icon "Done" at bounding box center [596, 364] width 11 height 11
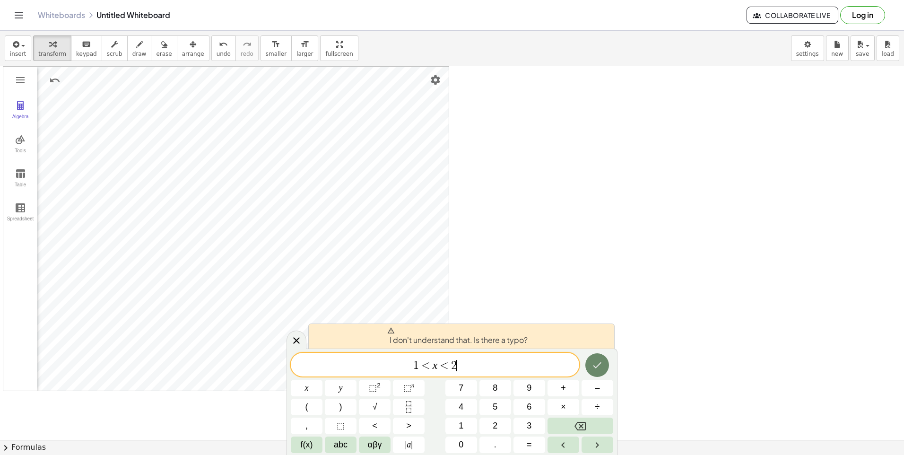
click at [592, 364] on icon "Done" at bounding box center [596, 364] width 11 height 11
click at [598, 360] on icon "Done" at bounding box center [596, 364] width 11 height 11
click at [600, 360] on icon "Done" at bounding box center [596, 364] width 11 height 11
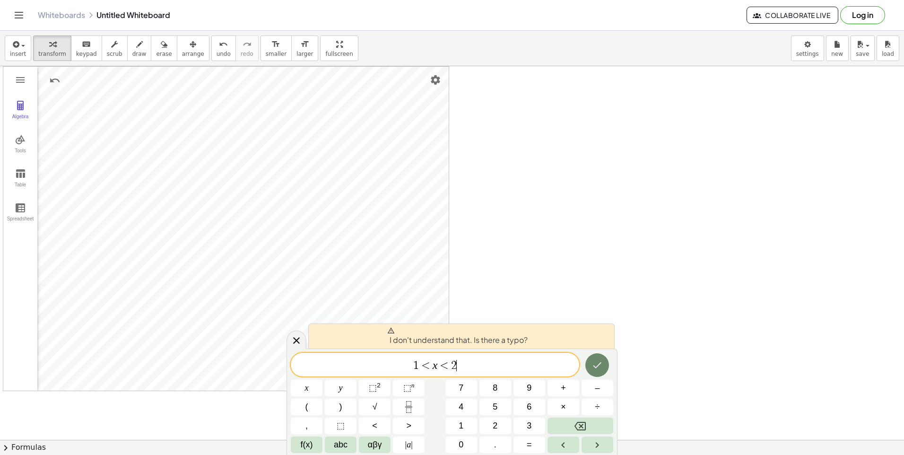
click at [601, 360] on icon "Done" at bounding box center [596, 364] width 11 height 11
click at [597, 367] on icon "Done" at bounding box center [596, 364] width 11 height 11
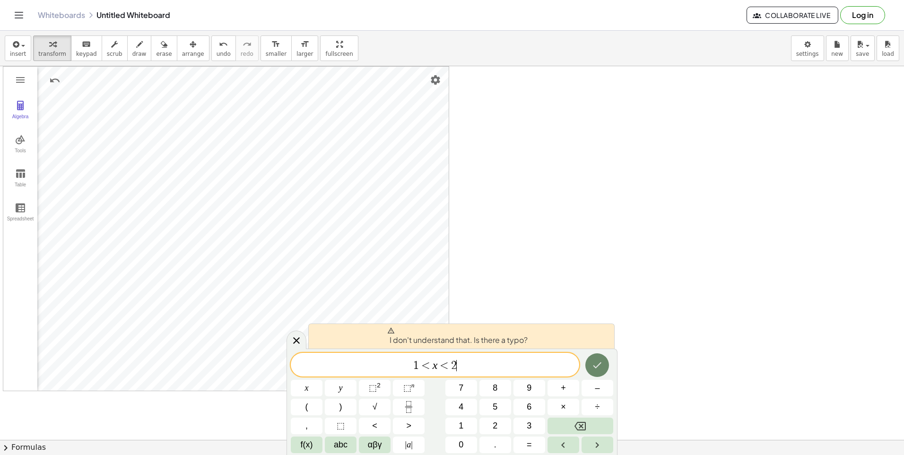
click at [597, 367] on icon "Done" at bounding box center [596, 364] width 11 height 11
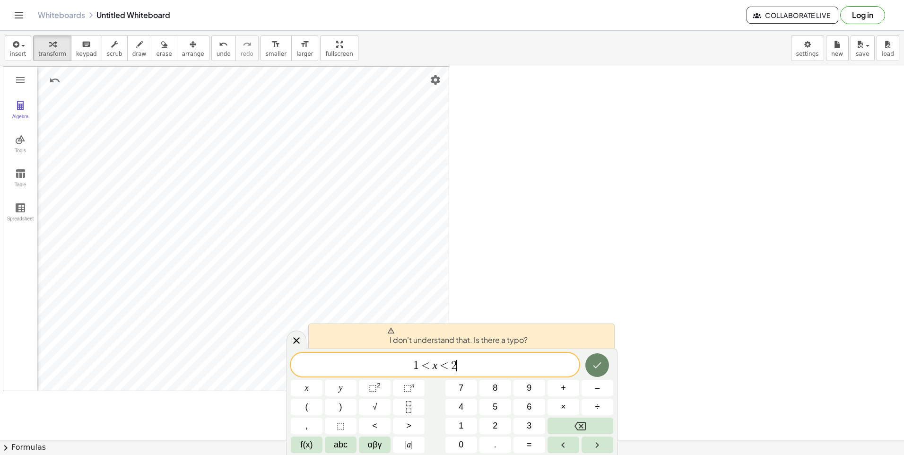
click at [597, 367] on icon "Done" at bounding box center [596, 364] width 11 height 11
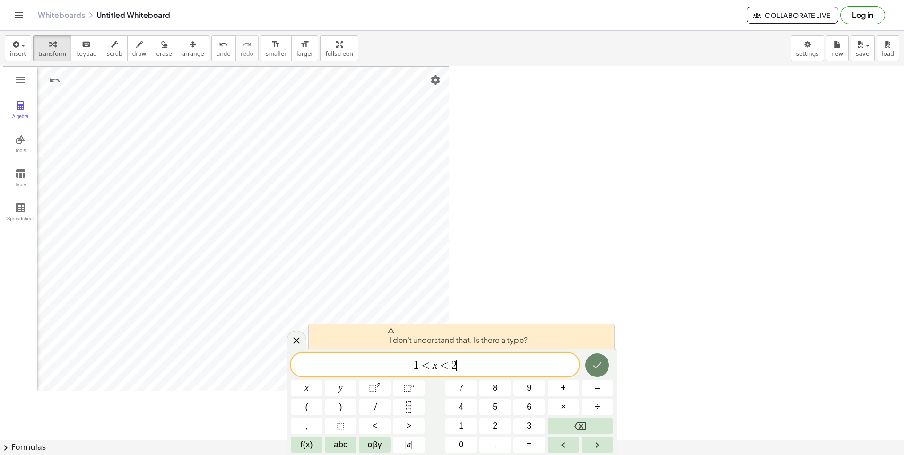
click at [597, 367] on icon "Done" at bounding box center [596, 364] width 11 height 11
click at [599, 367] on icon "Done" at bounding box center [596, 364] width 11 height 11
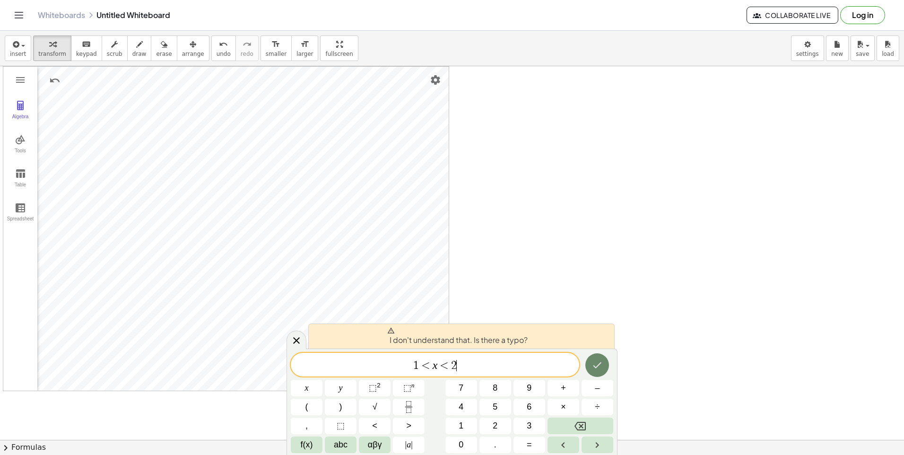
click at [599, 367] on icon "Done" at bounding box center [596, 364] width 11 height 11
click at [598, 367] on icon "Done" at bounding box center [596, 364] width 11 height 11
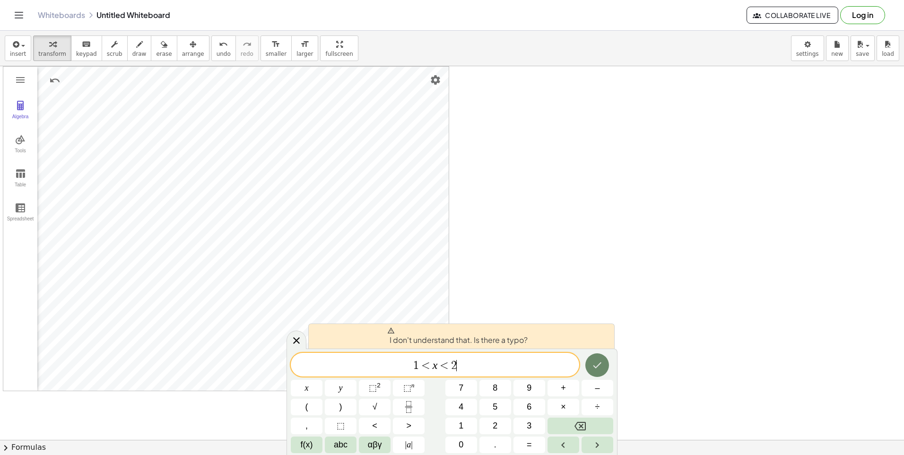
click at [598, 367] on icon "Done" at bounding box center [596, 364] width 11 height 11
click at [587, 372] on button "Done" at bounding box center [597, 365] width 24 height 24
click at [322, 379] on div at bounding box center [307, 387] width 32 height 17
drag, startPoint x: 584, startPoint y: 375, endPoint x: 595, endPoint y: 369, distance: 12.9
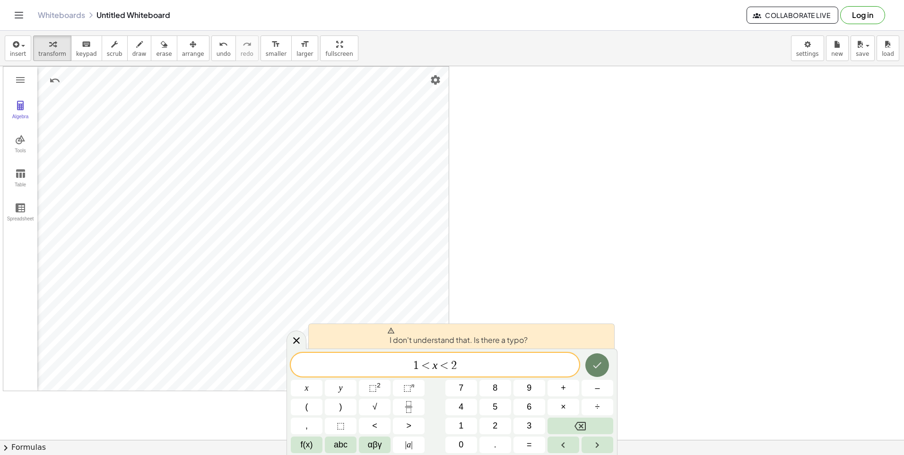
click at [322, 379] on div at bounding box center [307, 387] width 32 height 17
